Goal: Information Seeking & Learning: Learn about a topic

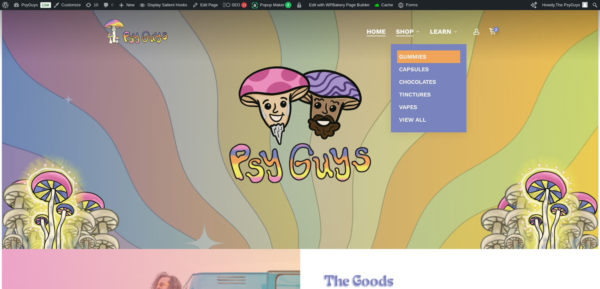
click at [411, 56] on span "Gummies" at bounding box center [412, 56] width 27 height 7
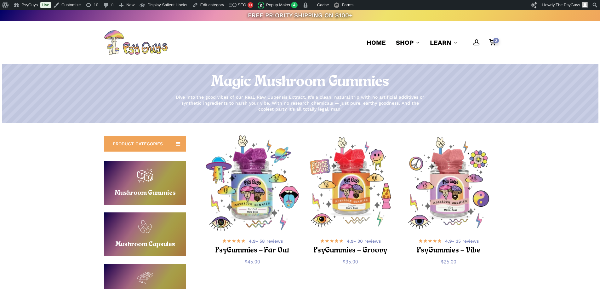
click at [243, 187] on img "PsyGummies - Far Out" at bounding box center [253, 183] width 96 height 96
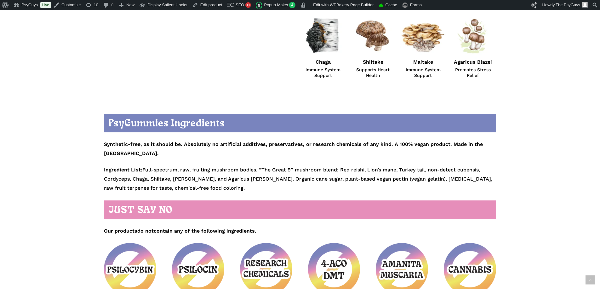
scroll to position [693, 0]
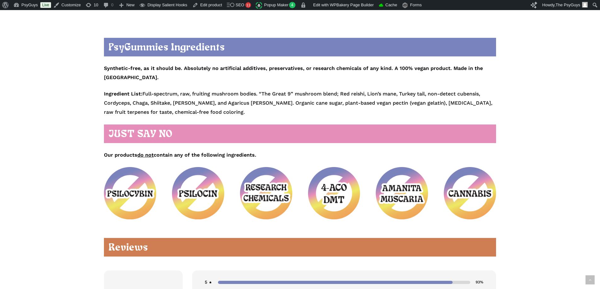
click at [168, 124] on h2 "JUST SAY NO" at bounding box center [300, 133] width 392 height 19
click at [181, 124] on h2 "JUST SAY NO" at bounding box center [300, 133] width 392 height 19
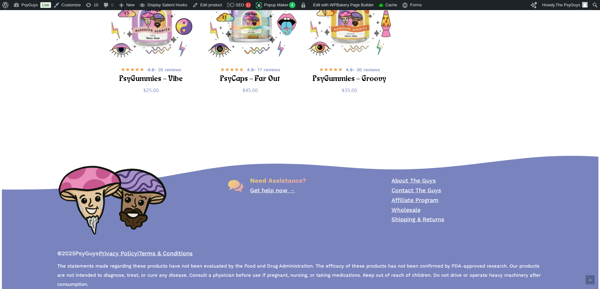
scroll to position [2250, 0]
click at [264, 249] on p "© 2025 PsyGuys Privacy Policy | Terms & Conditions" at bounding box center [300, 253] width 486 height 9
click at [263, 237] on div "Need Assistance? Get help now →" at bounding box center [299, 211] width 151 height 75
click at [324, 228] on div "Need Assistance? Get help now →" at bounding box center [299, 211] width 151 height 75
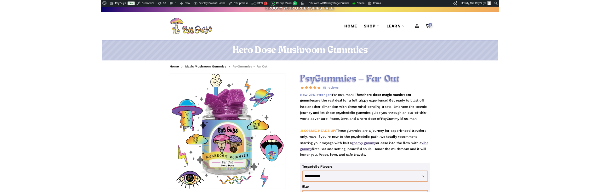
scroll to position [0, 0]
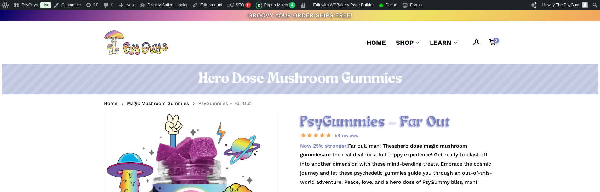
click at [472, 119] on h2 "PsyGummies – Far Out" at bounding box center [398, 122] width 196 height 17
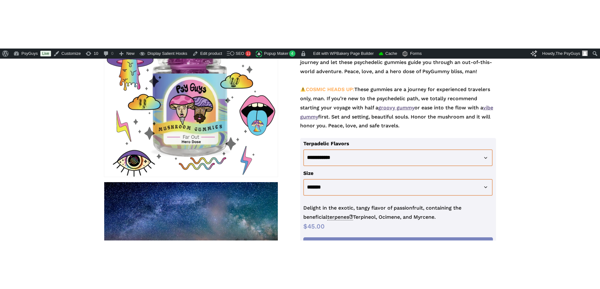
scroll to position [221, 0]
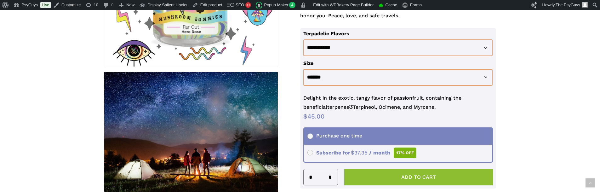
click at [387, 176] on button "Add to cart" at bounding box center [418, 177] width 149 height 16
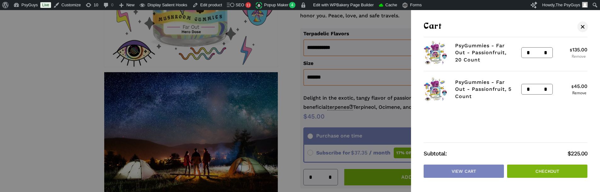
click at [580, 57] on link "Remove" at bounding box center [579, 57] width 18 height 4
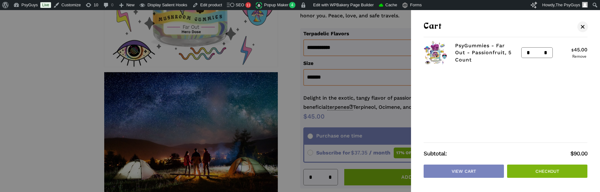
click at [580, 57] on link "Remove" at bounding box center [580, 57] width 16 height 4
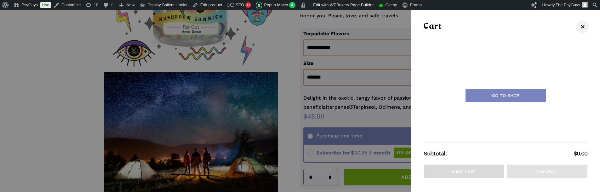
click at [581, 27] on span "Cart" at bounding box center [583, 26] width 6 height 5
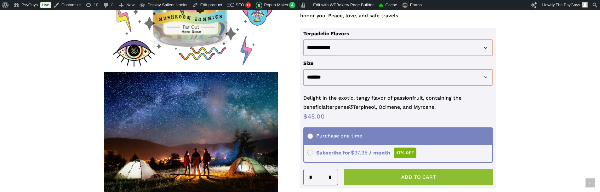
click at [406, 175] on button "Add to cart" at bounding box center [418, 177] width 149 height 16
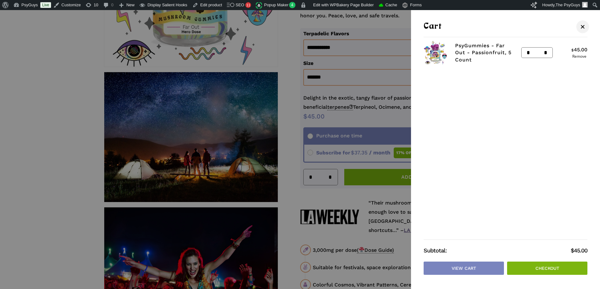
click at [585, 24] on span "Cart" at bounding box center [583, 26] width 6 height 5
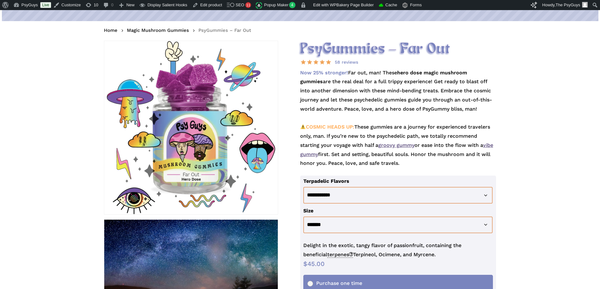
scroll to position [63, 0]
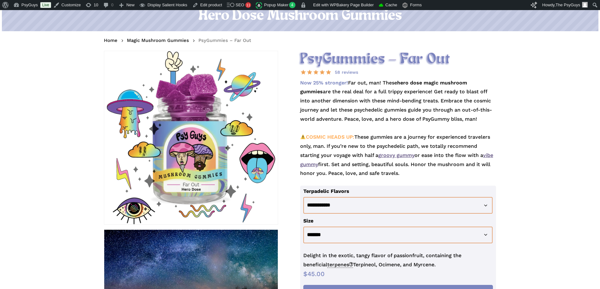
click at [366, 141] on p "Now 25% stronger! Far out, man! These hero dose magic mushroom gummies are the …" at bounding box center [398, 131] width 196 height 107
click at [357, 131] on p "Now 25% stronger! Far out, man! These hero dose magic mushroom gummies are the …" at bounding box center [398, 131] width 196 height 107
click at [365, 173] on p "Now 25% stronger! Far out, man! These hero dose magic mushroom gummies are the …" at bounding box center [398, 131] width 196 height 107
click at [365, 172] on p "Now 25% stronger! Far out, man! These hero dose magic mushroom gummies are the …" at bounding box center [398, 131] width 196 height 107
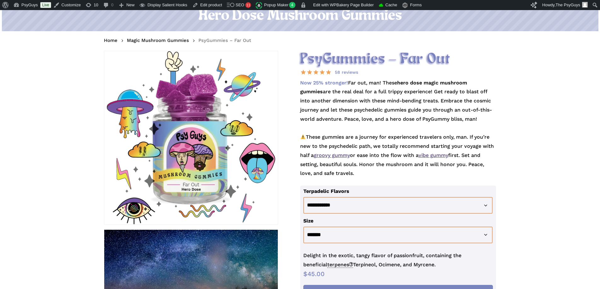
click at [365, 172] on p "Now 25% stronger! Far out, man! These hero dose magic mushroom gummies are the …" at bounding box center [398, 131] width 196 height 107
click at [366, 172] on p "Now 25% stronger! Far out, man! These hero dose magic mushroom gummies are the …" at bounding box center [398, 131] width 196 height 107
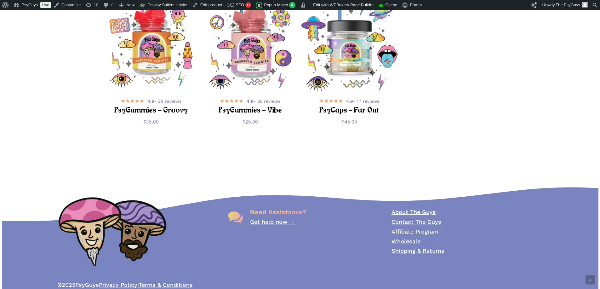
scroll to position [2123, 0]
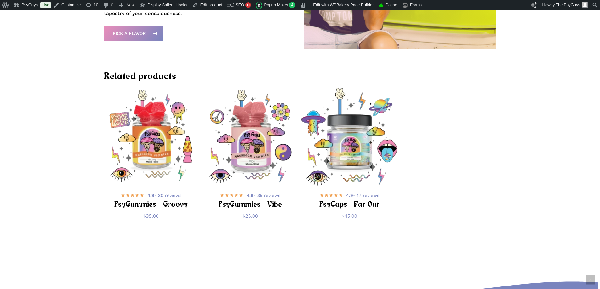
click at [347, 135] on img "PsyCaps - Far Out" at bounding box center [350, 137] width 98 height 98
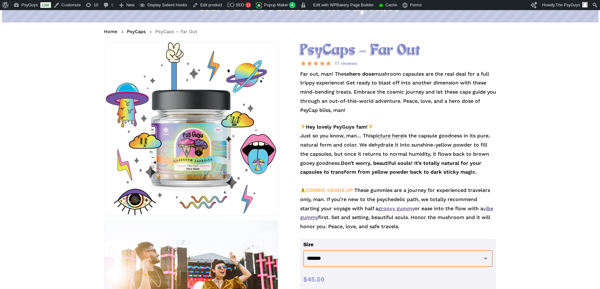
scroll to position [63, 0]
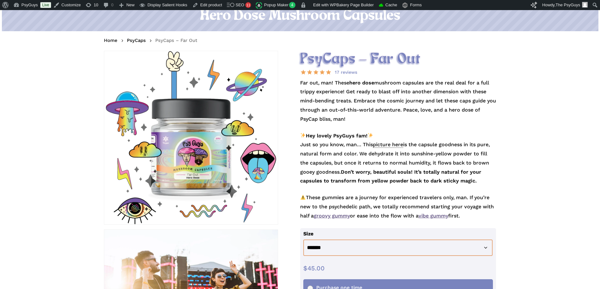
click at [386, 143] on span "picture here" at bounding box center [388, 144] width 30 height 6
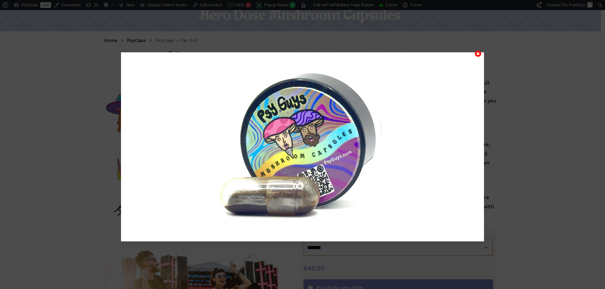
click at [477, 53] on icon "Close" at bounding box center [478, 54] width 6 height 8
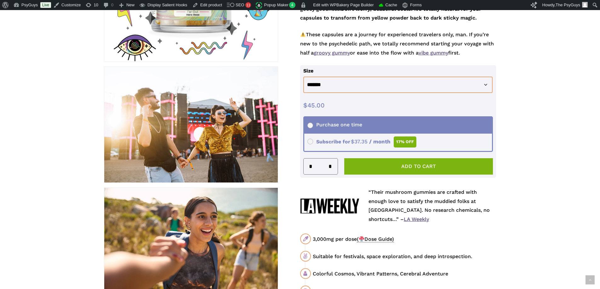
scroll to position [347, 0]
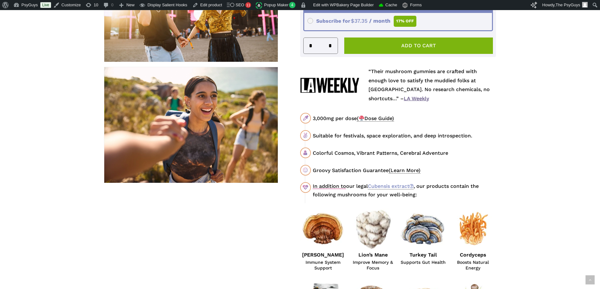
click at [373, 119] on span "( Dose Guide)" at bounding box center [375, 118] width 37 height 6
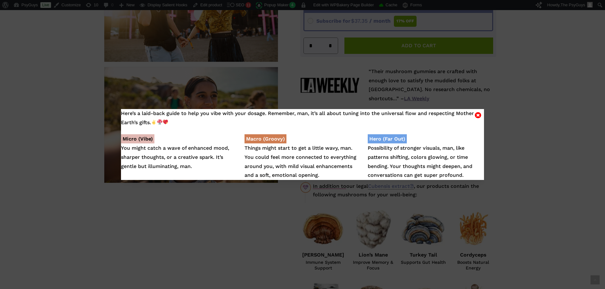
drag, startPoint x: 174, startPoint y: 149, endPoint x: 29, endPoint y: 85, distance: 158.0
click at [29, 85] on div "Here’s a laid-back guide to help you vibe with your dosage. Remember, man, it’s…" at bounding box center [302, 144] width 605 height 289
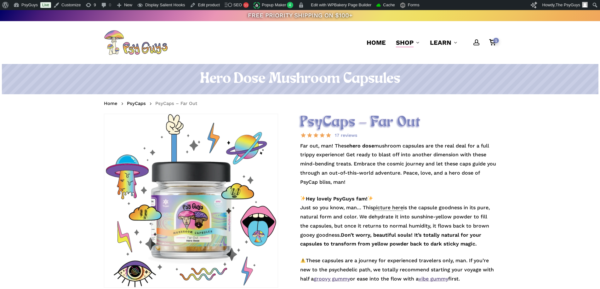
click at [369, 105] on nav "Home PsyCaps PsyCaps – Far Out" at bounding box center [300, 104] width 392 height 10
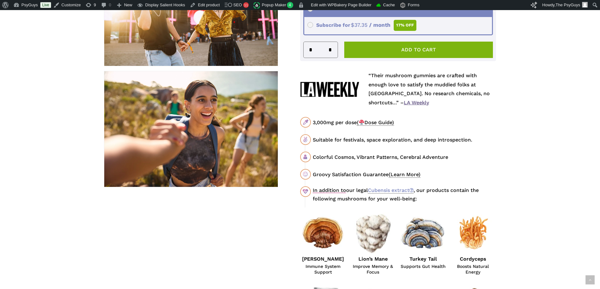
scroll to position [347, 0]
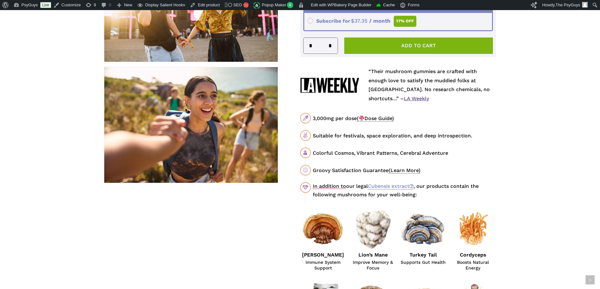
drag, startPoint x: 71, startPoint y: 84, endPoint x: 60, endPoint y: 38, distance: 48.0
drag, startPoint x: 39, startPoint y: 108, endPoint x: 78, endPoint y: 31, distance: 86.7
